Goal: Book appointment/travel/reservation

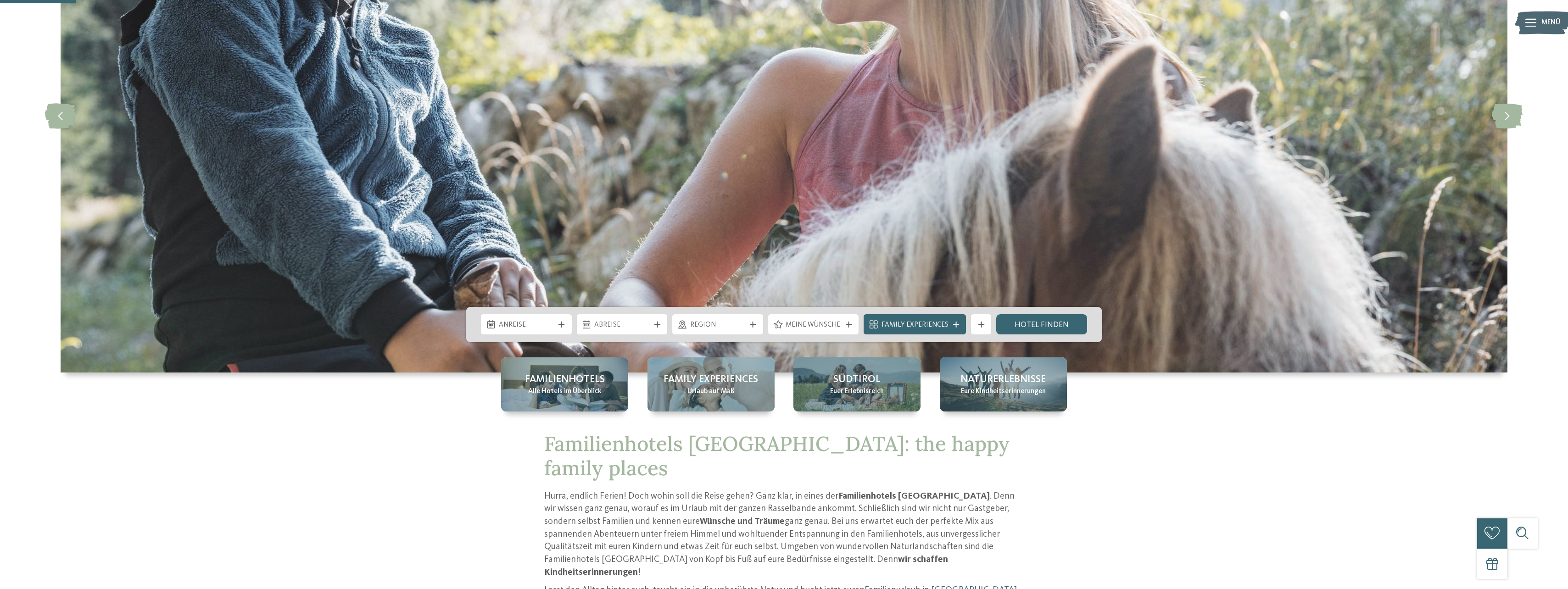
scroll to position [229, 0]
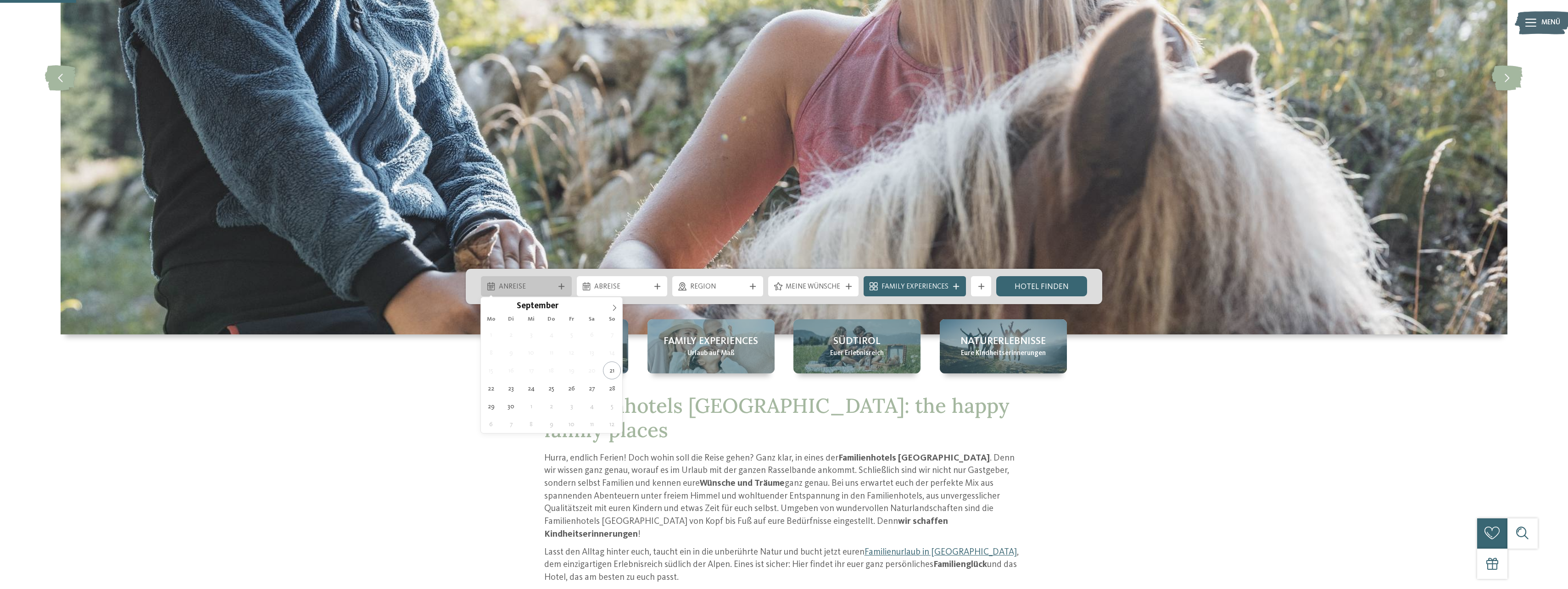
click at [565, 285] on div at bounding box center [561, 287] width 10 height 6
click at [614, 310] on icon at bounding box center [614, 307] width 7 height 7
type input "****"
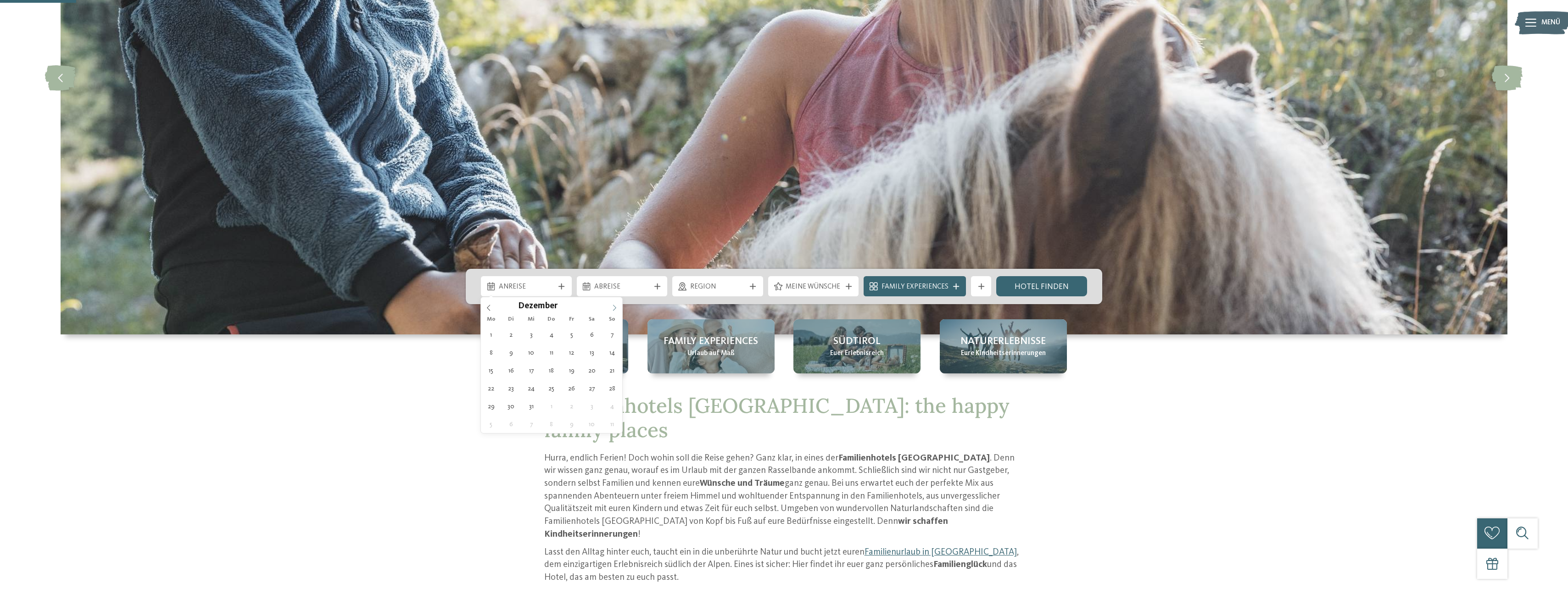
click at [614, 310] on icon at bounding box center [614, 307] width 7 height 7
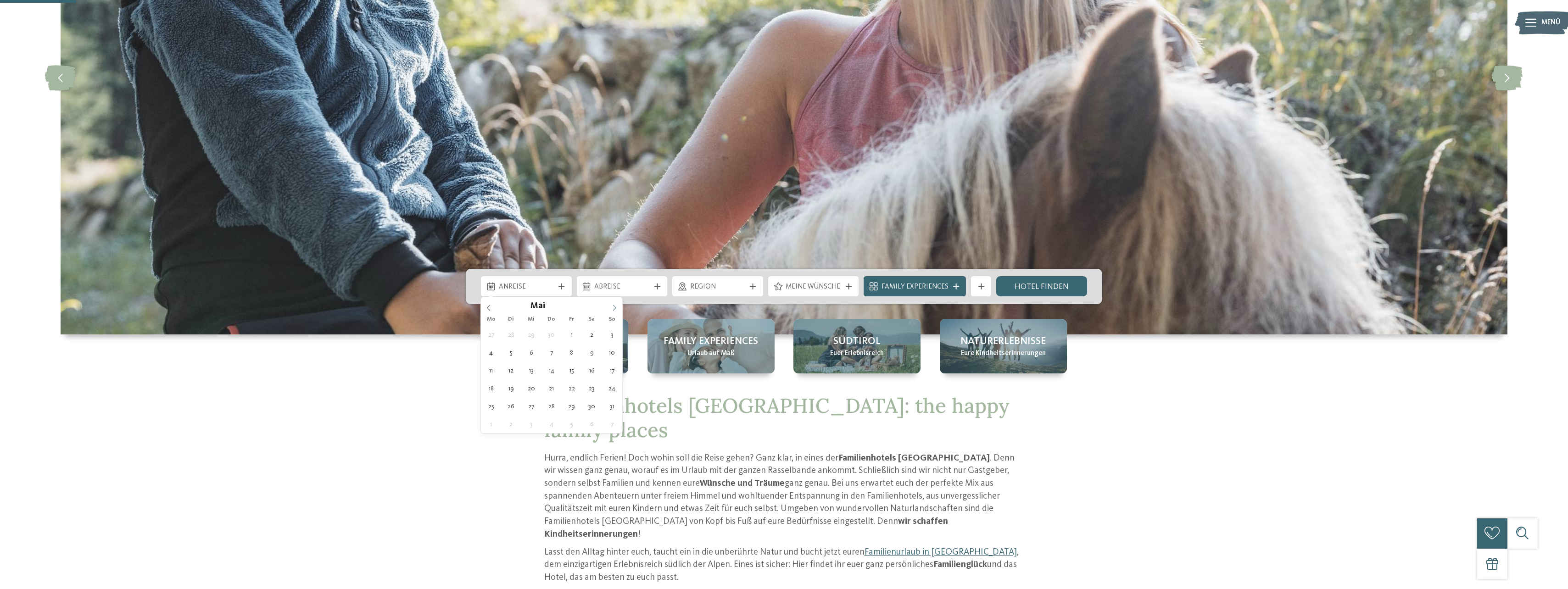
click at [614, 310] on icon at bounding box center [614, 307] width 7 height 7
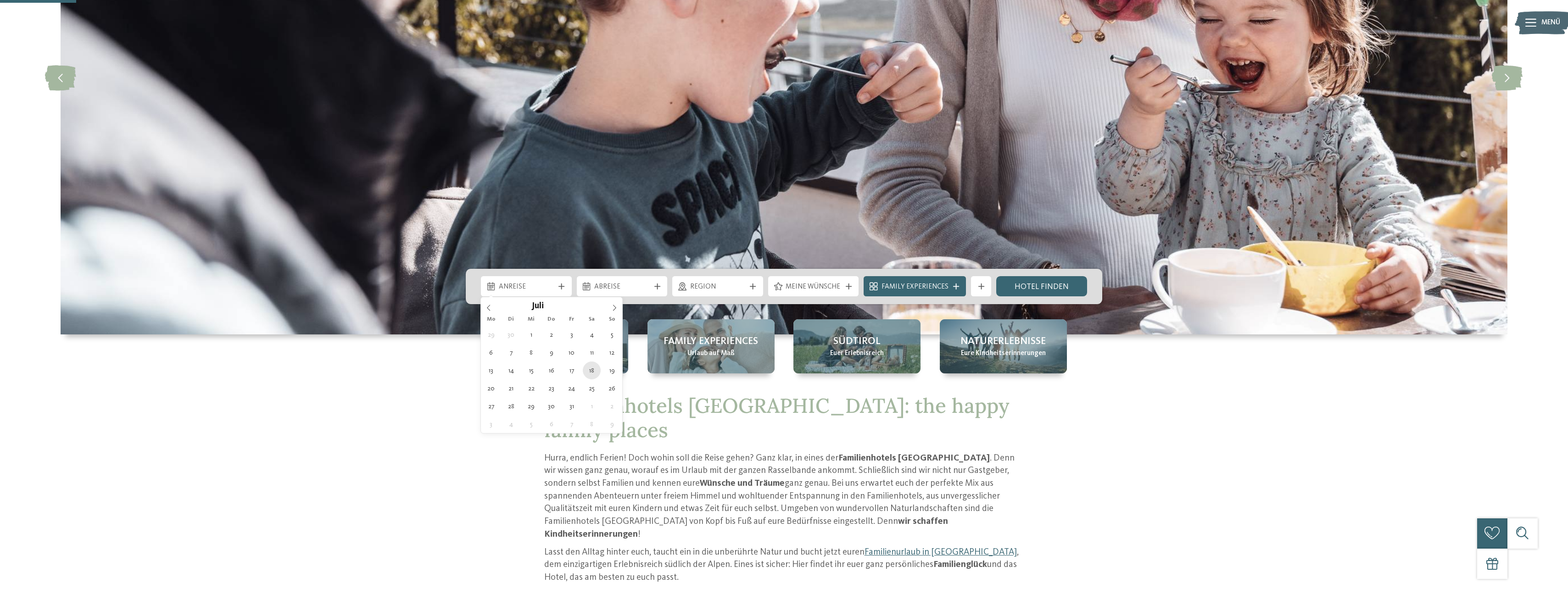
type div "18.07.2026"
type input "****"
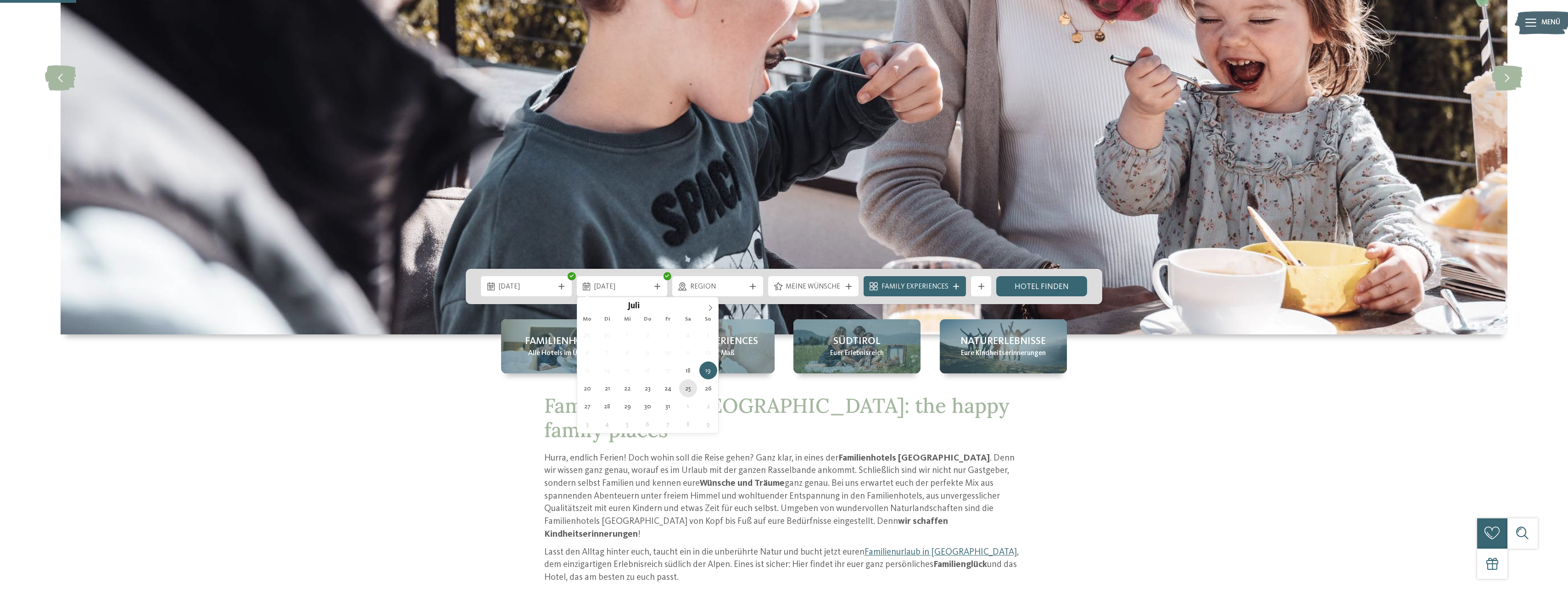
type div "25.07.2026"
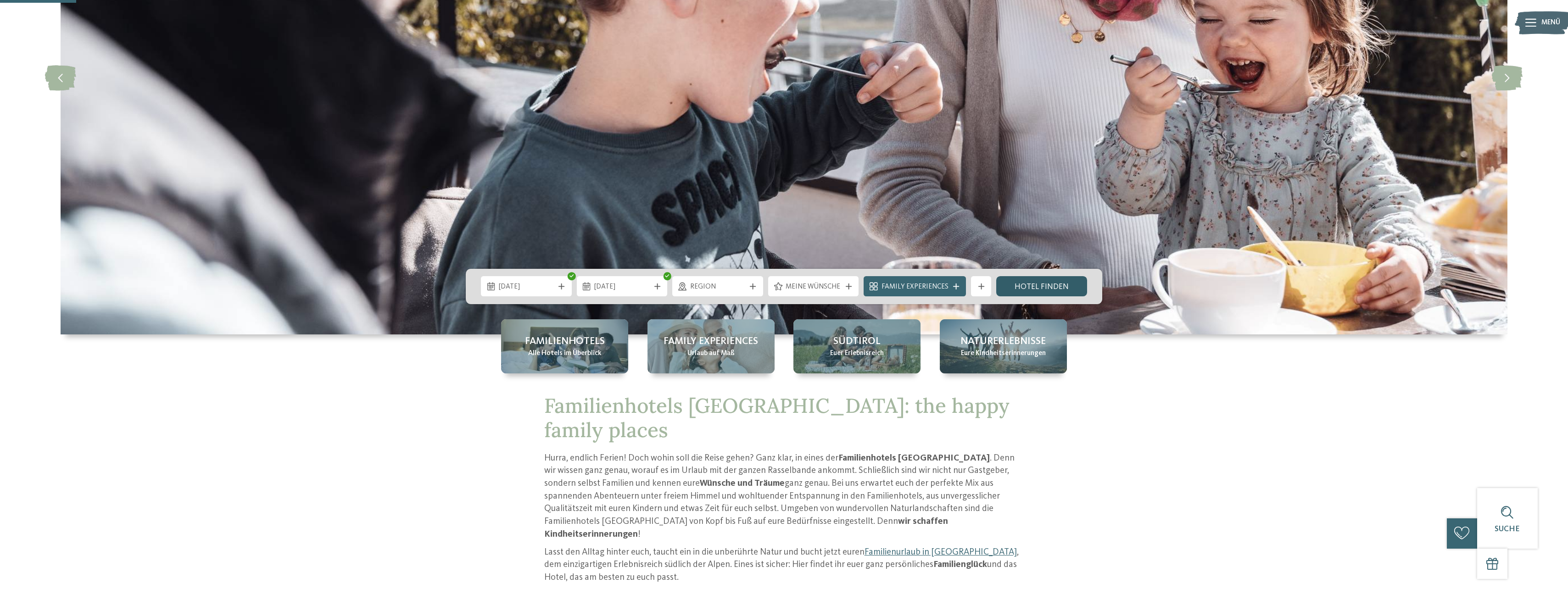
click at [1029, 288] on link "Hotel finden" at bounding box center [1042, 286] width 91 height 20
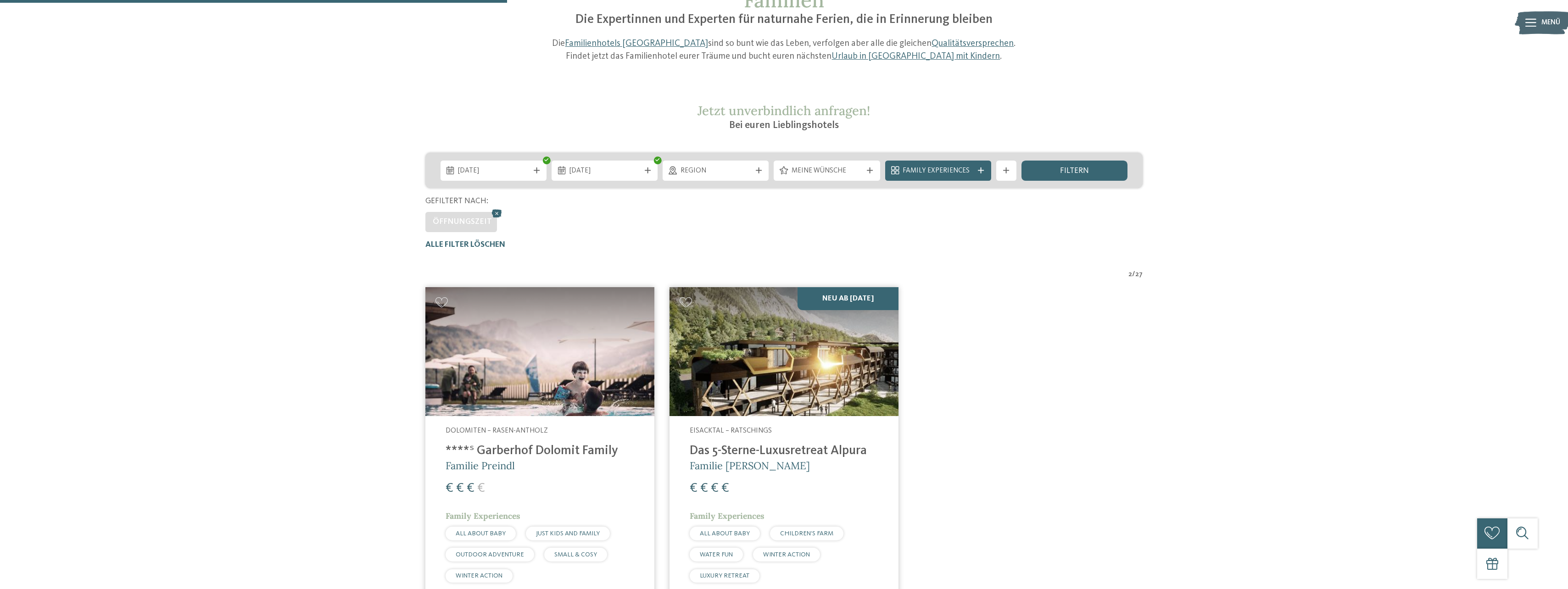
scroll to position [271, 0]
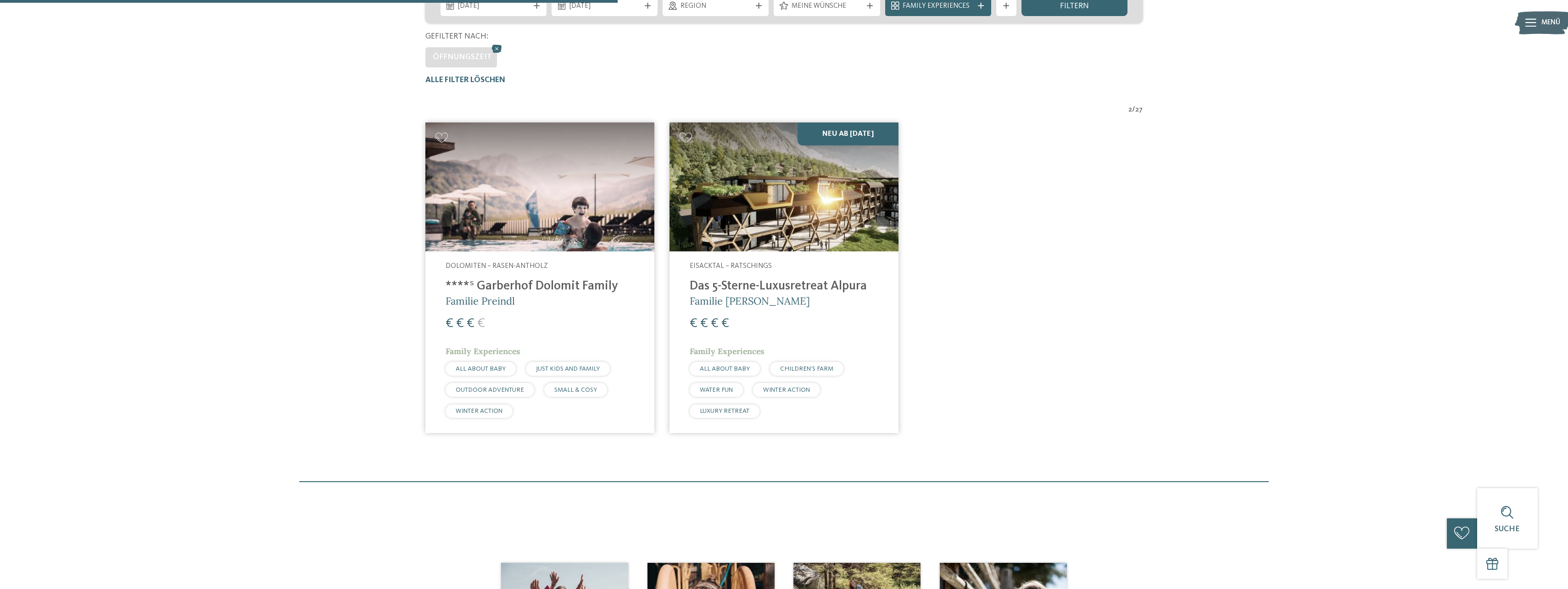
click at [787, 279] on h4 "Das 5-Sterne-Luxusretreat Alpura" at bounding box center [784, 286] width 188 height 15
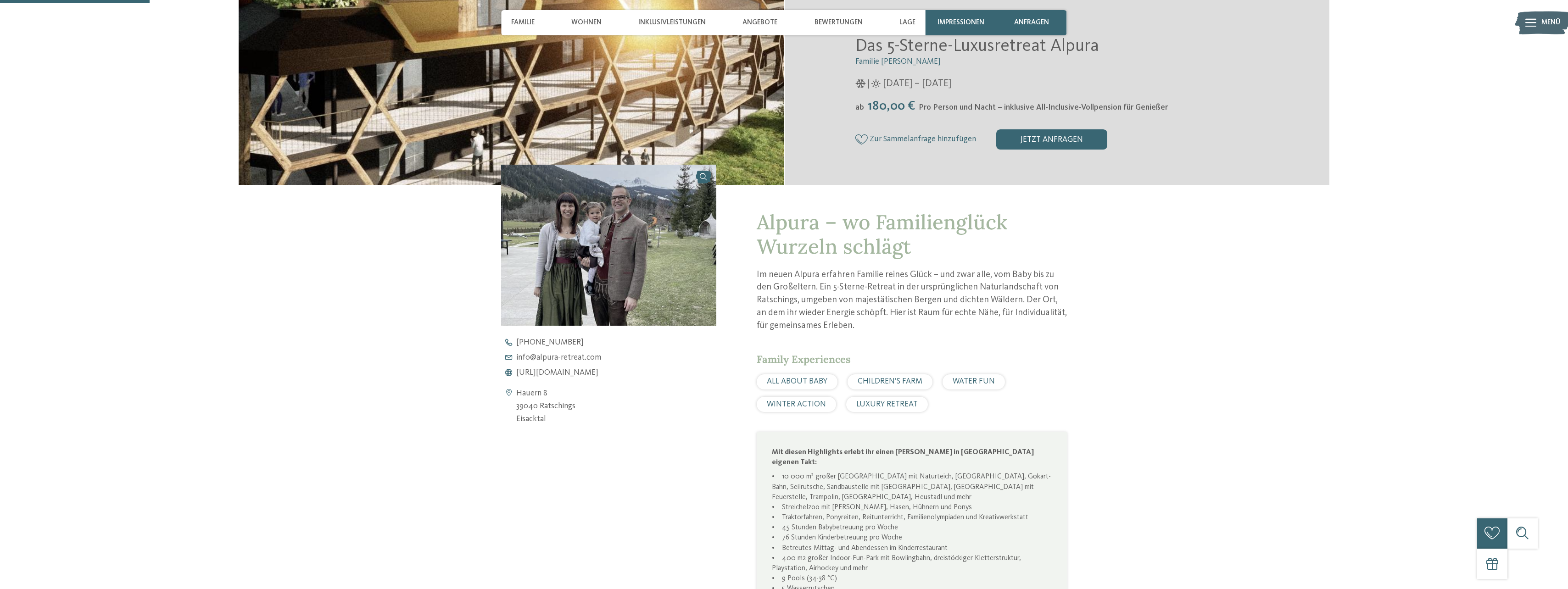
scroll to position [367, 0]
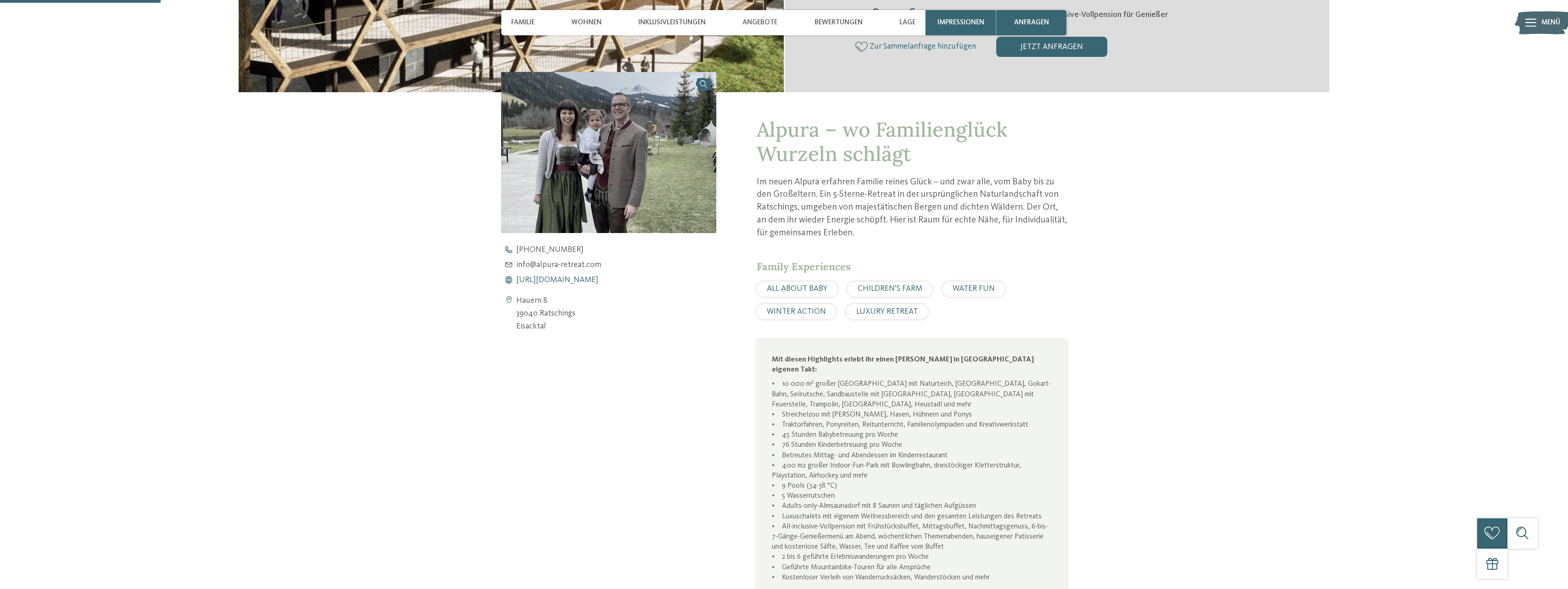
click at [598, 277] on span "[URL][DOMAIN_NAME]" at bounding box center [557, 280] width 82 height 9
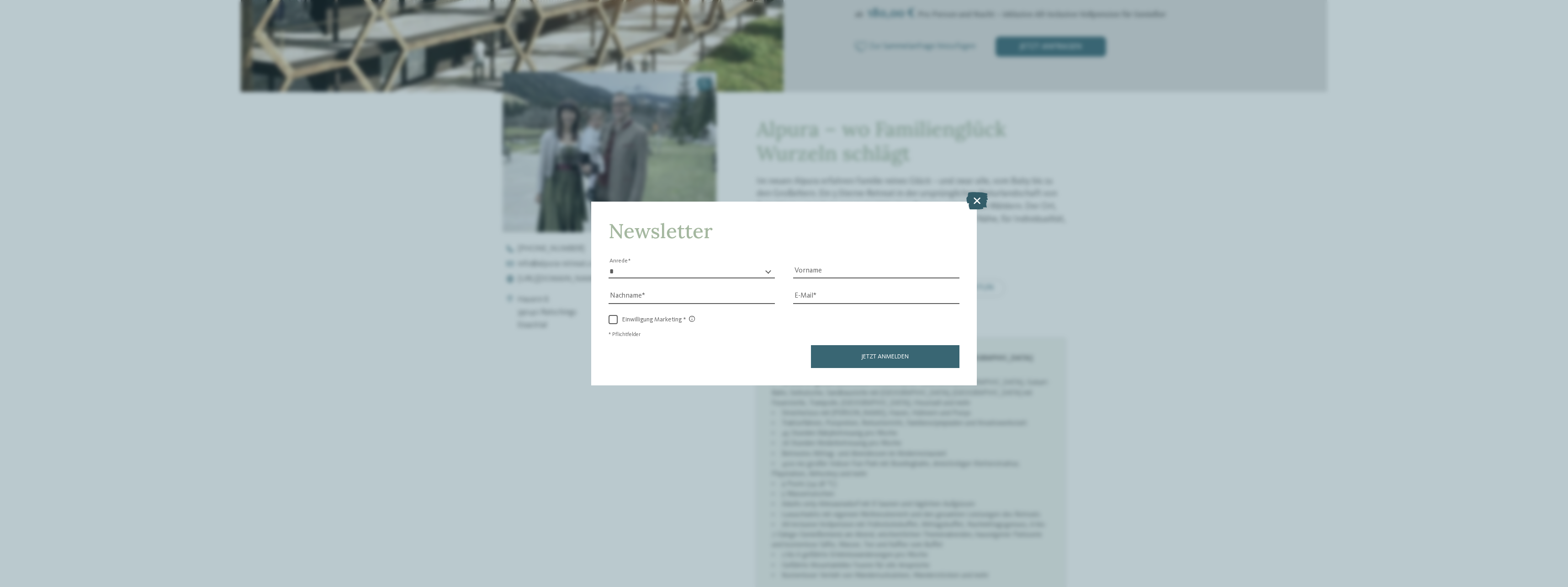
click at [971, 199] on icon at bounding box center [976, 200] width 21 height 18
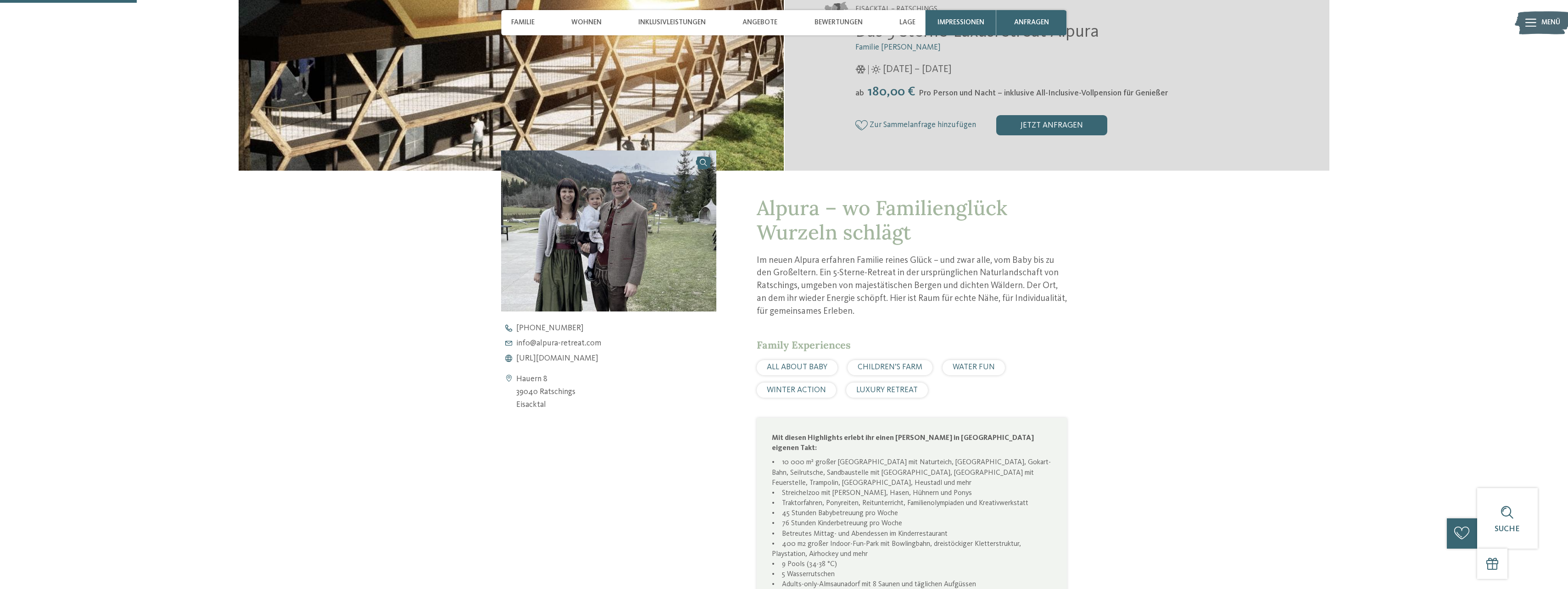
scroll to position [183, 0]
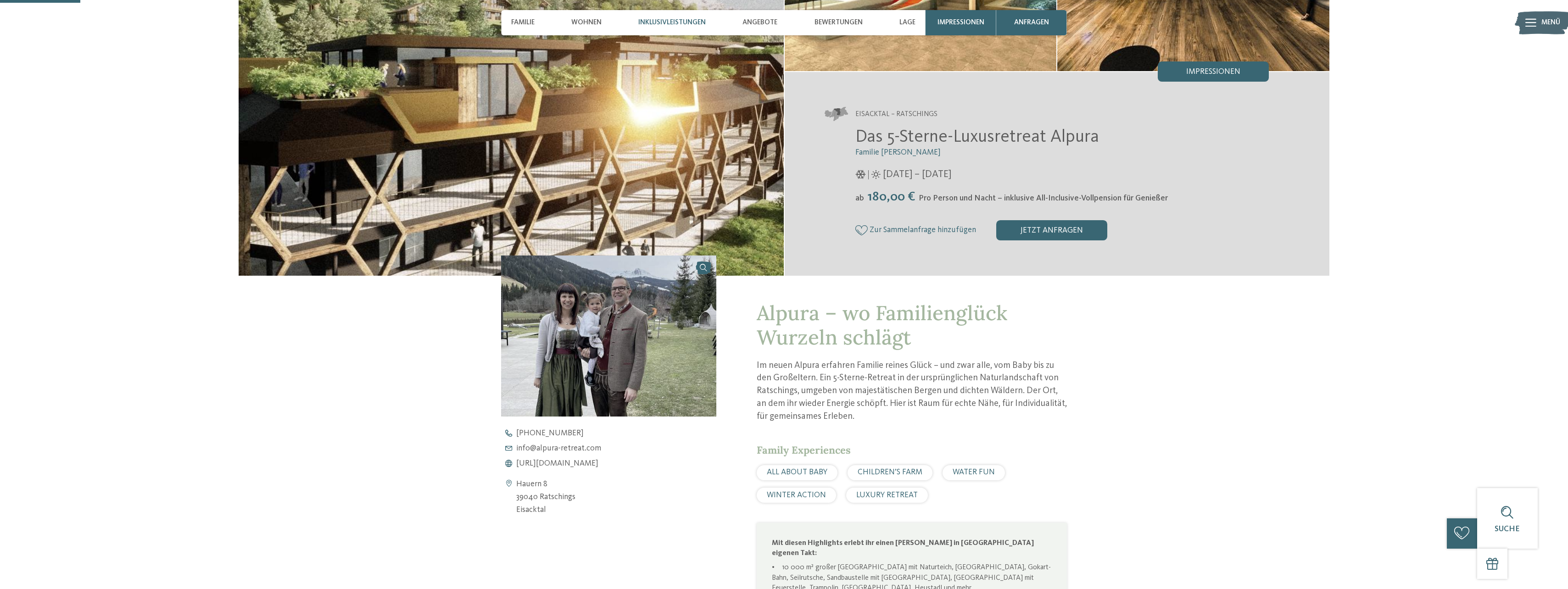
click at [694, 21] on span "Inklusivleistungen" at bounding box center [672, 23] width 67 height 9
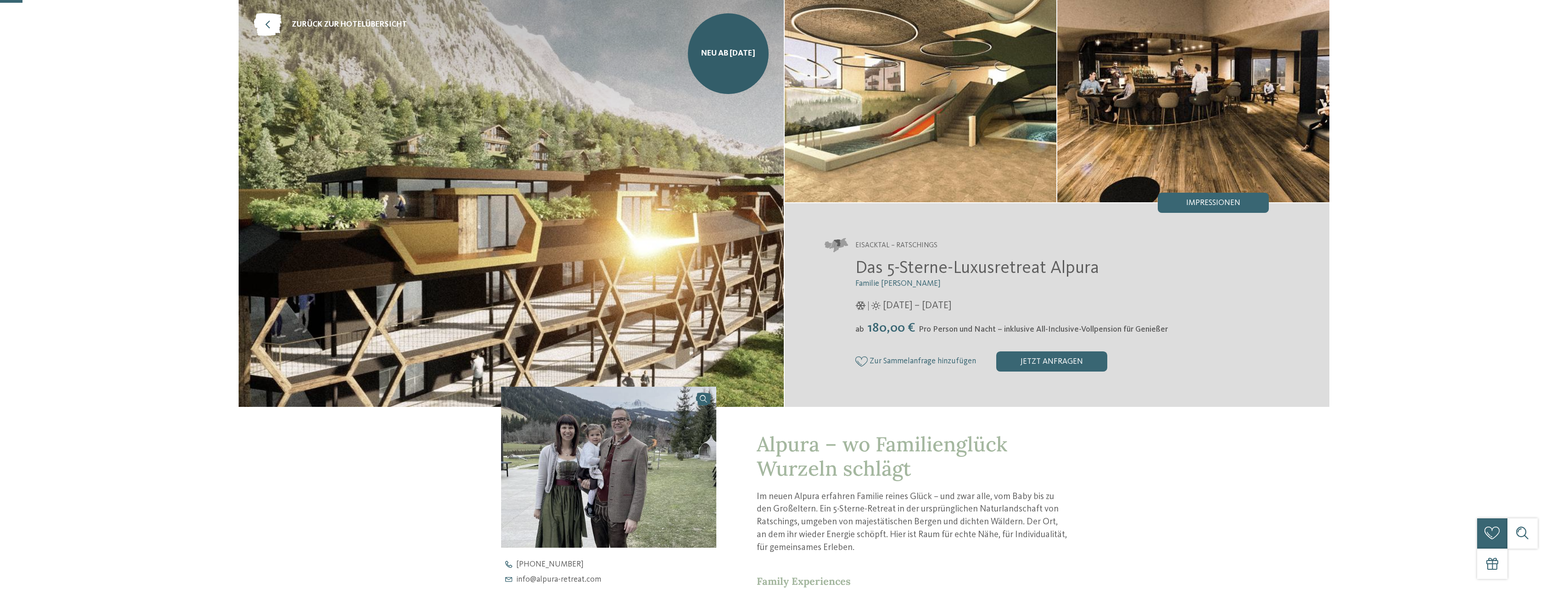
scroll to position [0, 0]
